Goal: Task Accomplishment & Management: Manage account settings

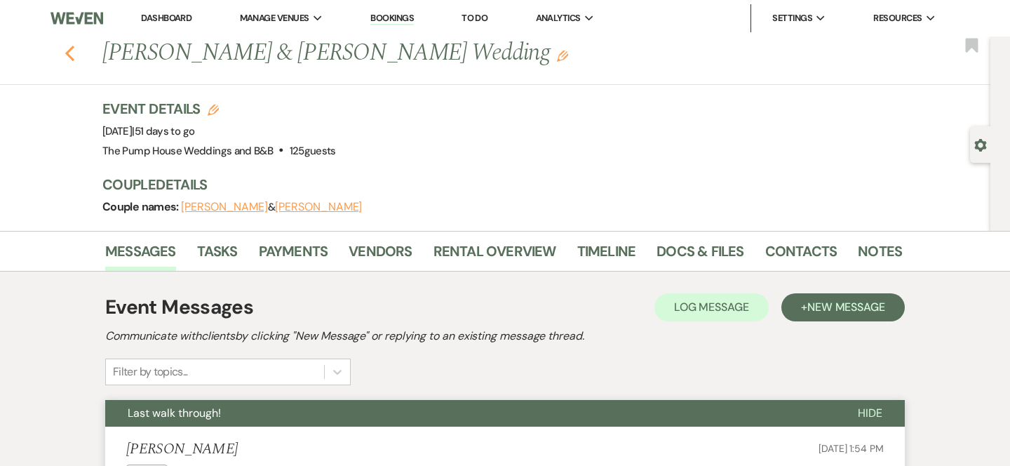
click at [74, 57] on icon "Previous" at bounding box center [70, 53] width 11 height 17
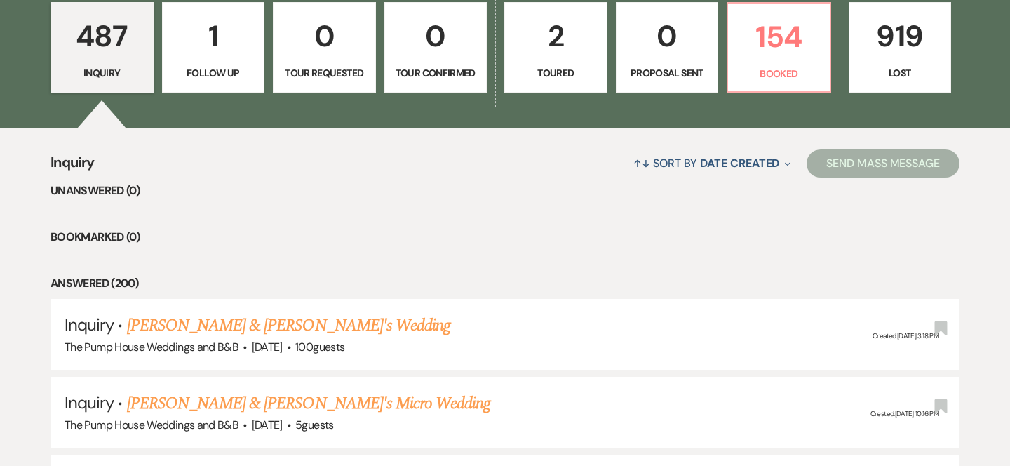
scroll to position [463, 0]
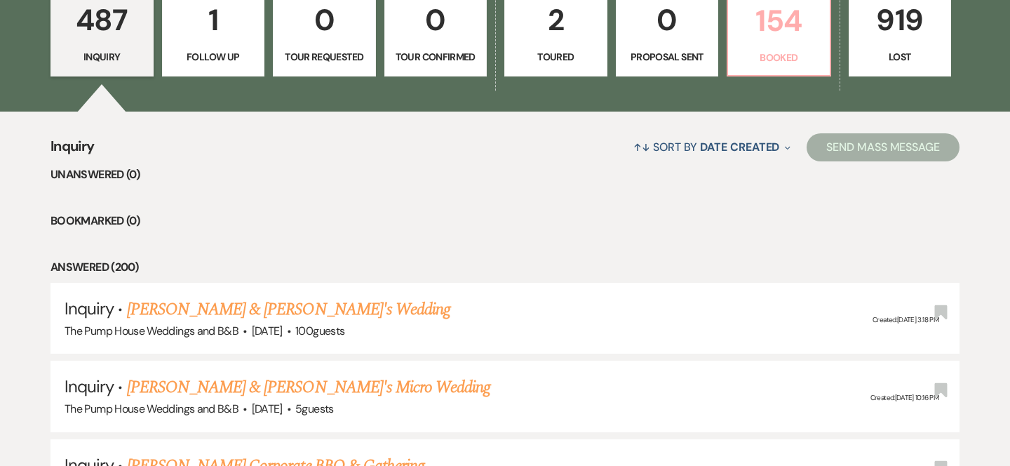
click at [789, 57] on p "Booked" at bounding box center [778, 57] width 85 height 15
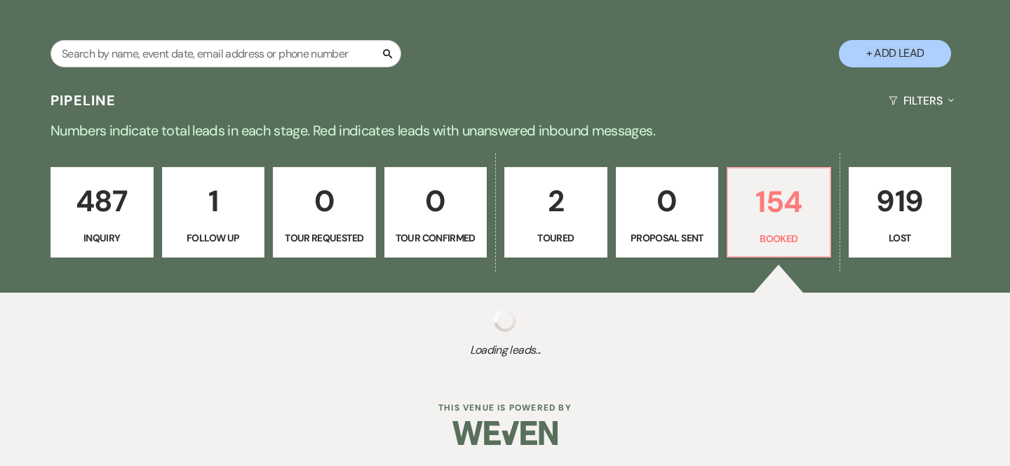
select select "7"
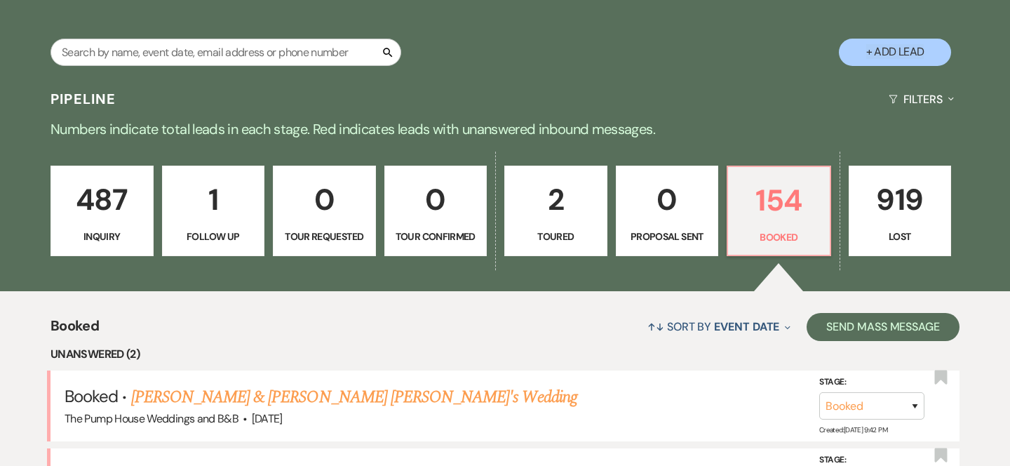
scroll to position [463, 0]
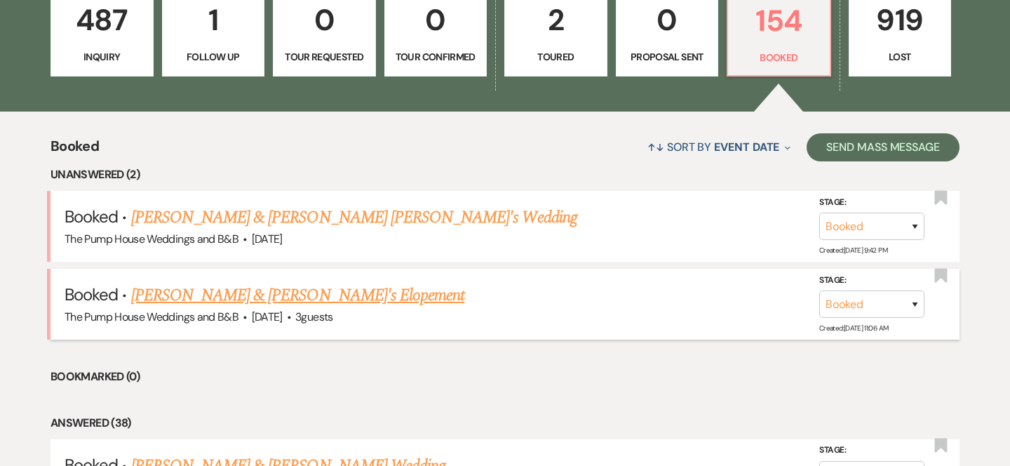
click at [314, 297] on link "[PERSON_NAME] & [PERSON_NAME]'s Elopement" at bounding box center [298, 295] width 334 height 25
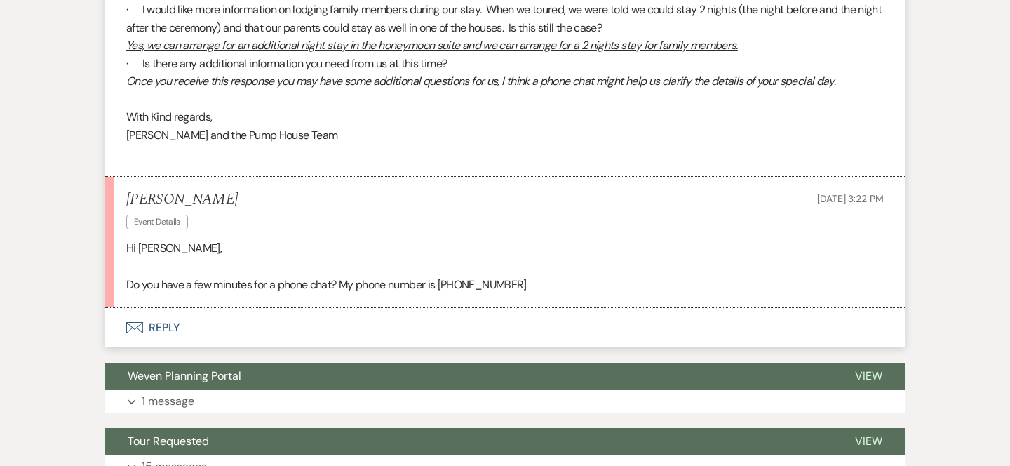
scroll to position [1167, 0]
